Goal: Find specific page/section: Find specific page/section

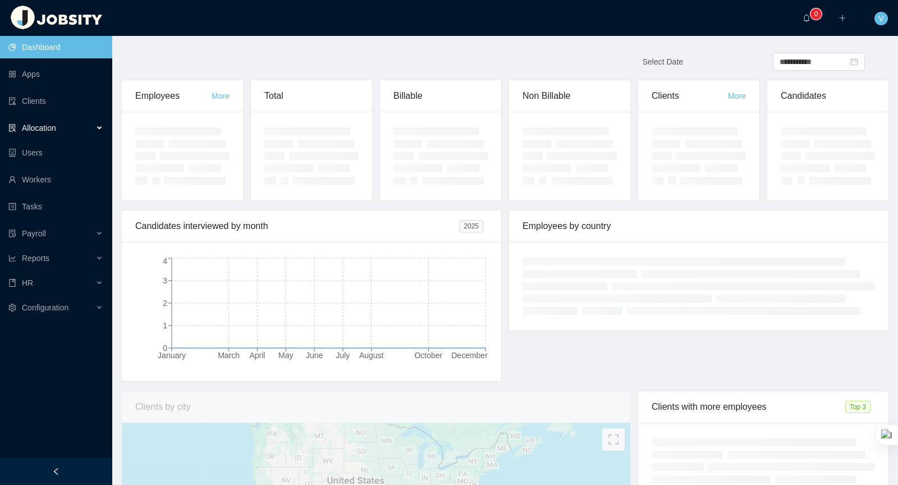
click at [86, 127] on div "Allocation" at bounding box center [56, 128] width 112 height 22
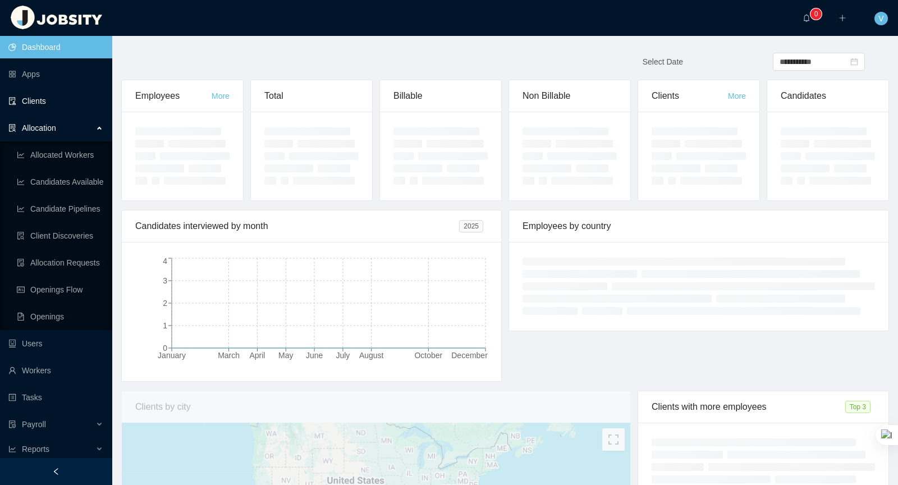
click at [33, 98] on link "Clients" at bounding box center [55, 101] width 95 height 22
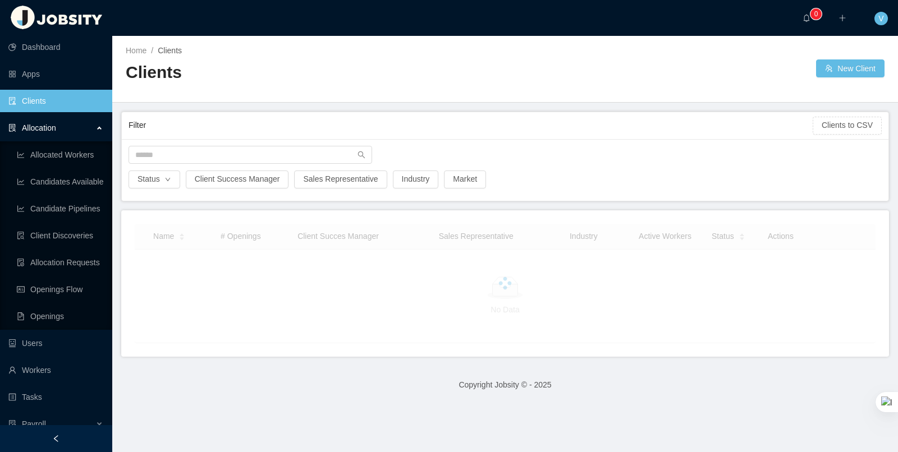
click at [96, 129] on div "Allocation" at bounding box center [56, 128] width 112 height 22
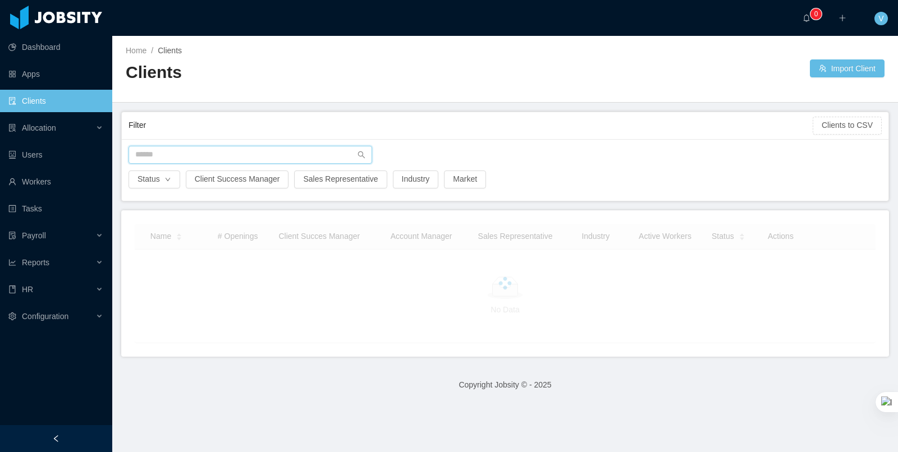
click at [215, 150] on input "text" at bounding box center [249, 155] width 243 height 18
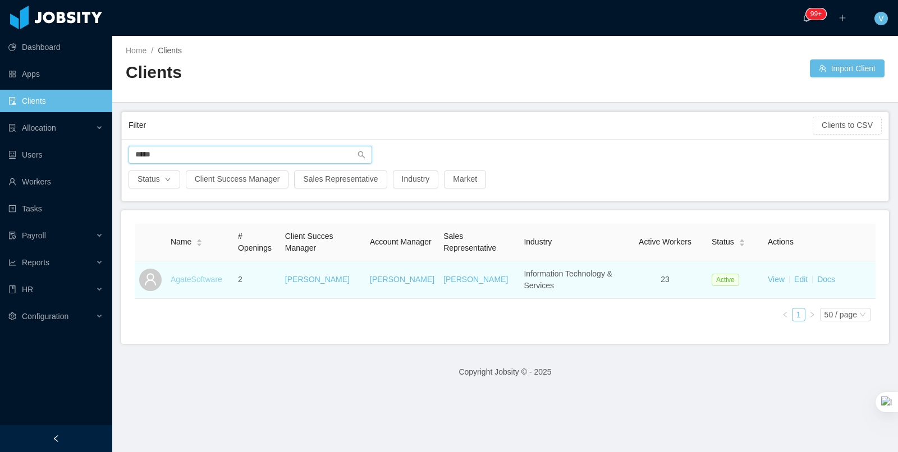
type input "*****"
click at [207, 276] on link "AgateSoftware" at bounding box center [197, 279] width 52 height 9
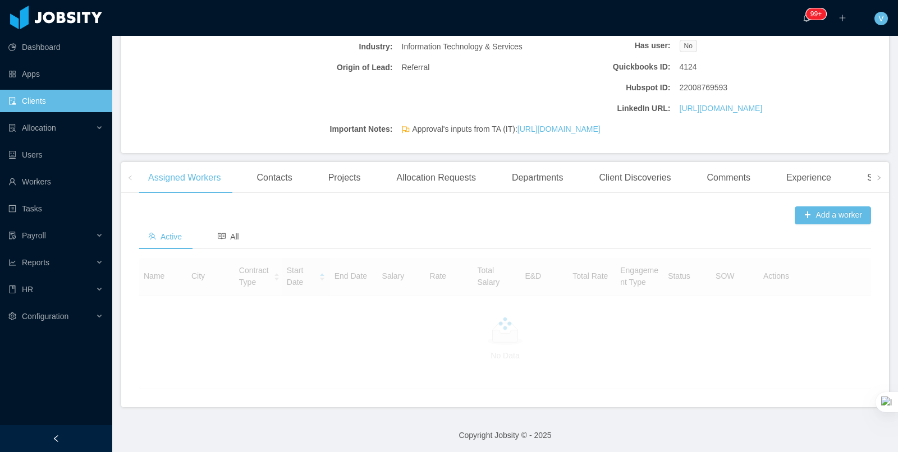
scroll to position [227, 0]
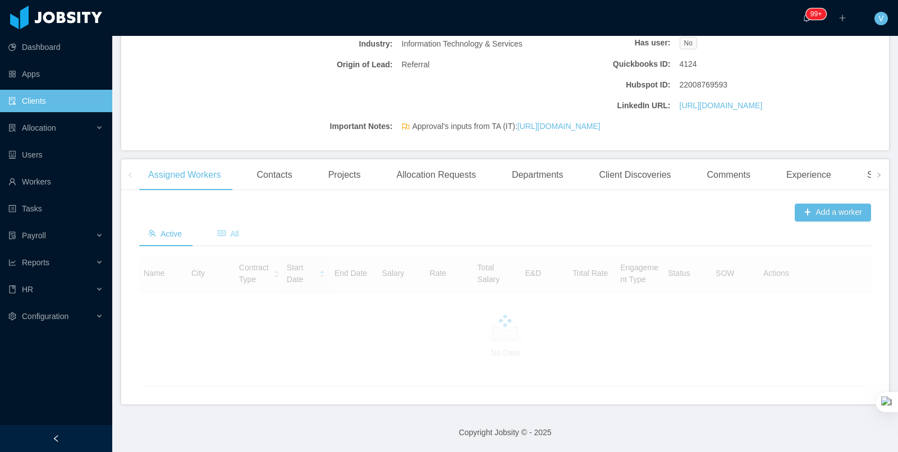
click at [235, 238] on span "All" at bounding box center [228, 233] width 21 height 9
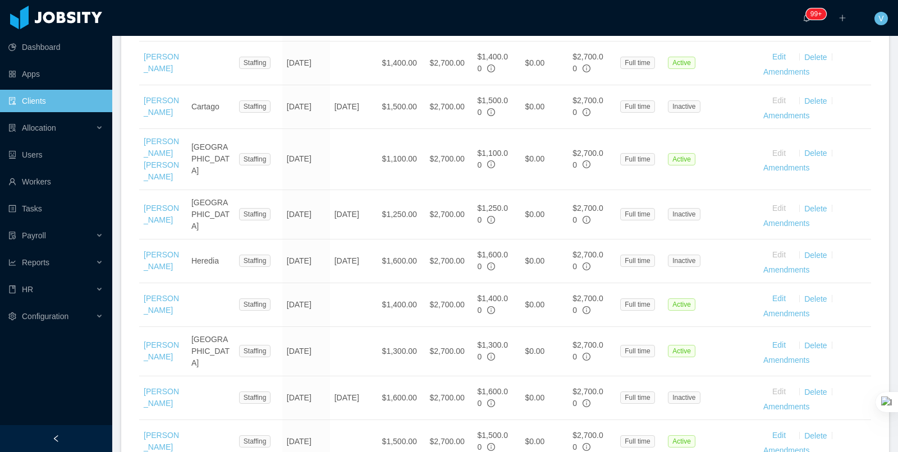
scroll to position [633, 0]
